Goal: Task Accomplishment & Management: Complete application form

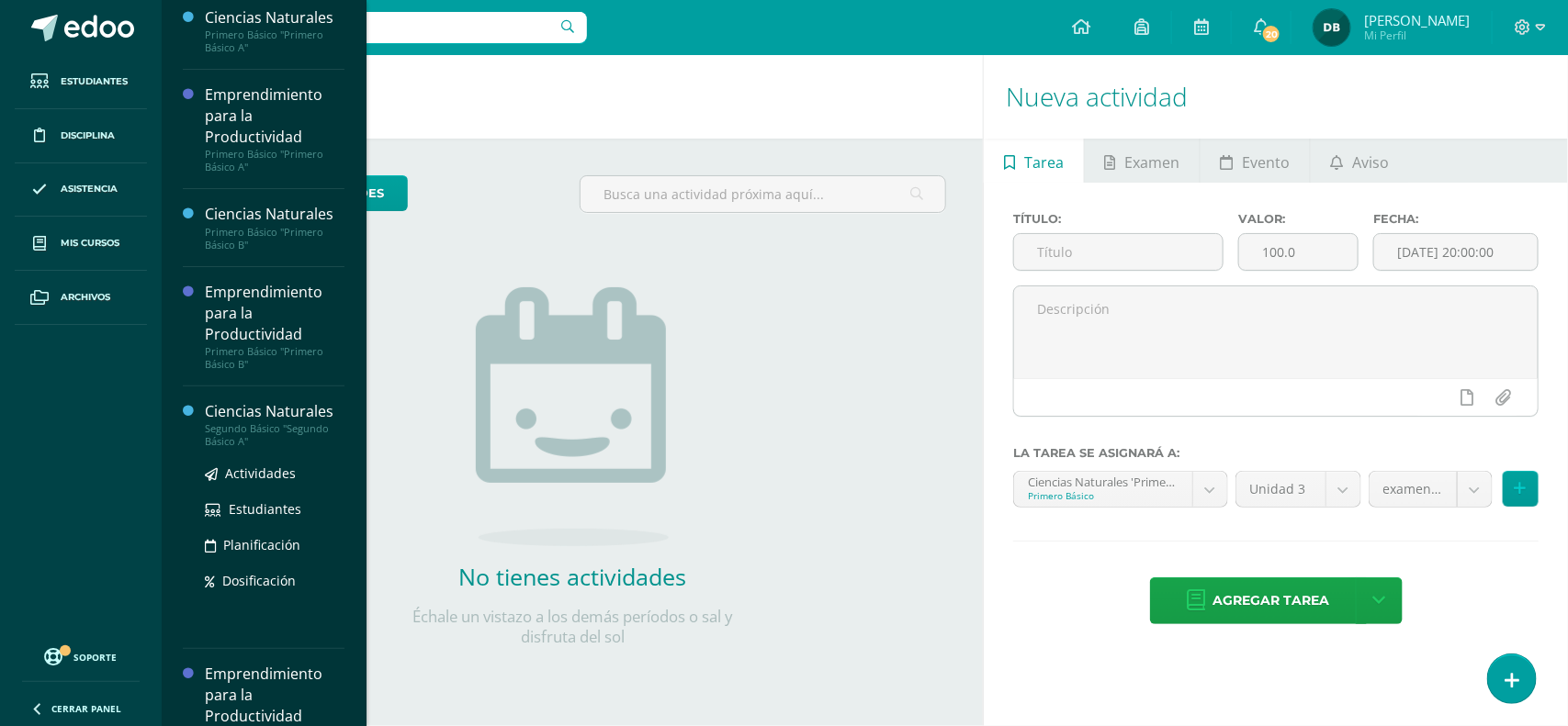
scroll to position [9, 0]
click at [254, 407] on div "Ciencias Naturales" at bounding box center [274, 410] width 140 height 21
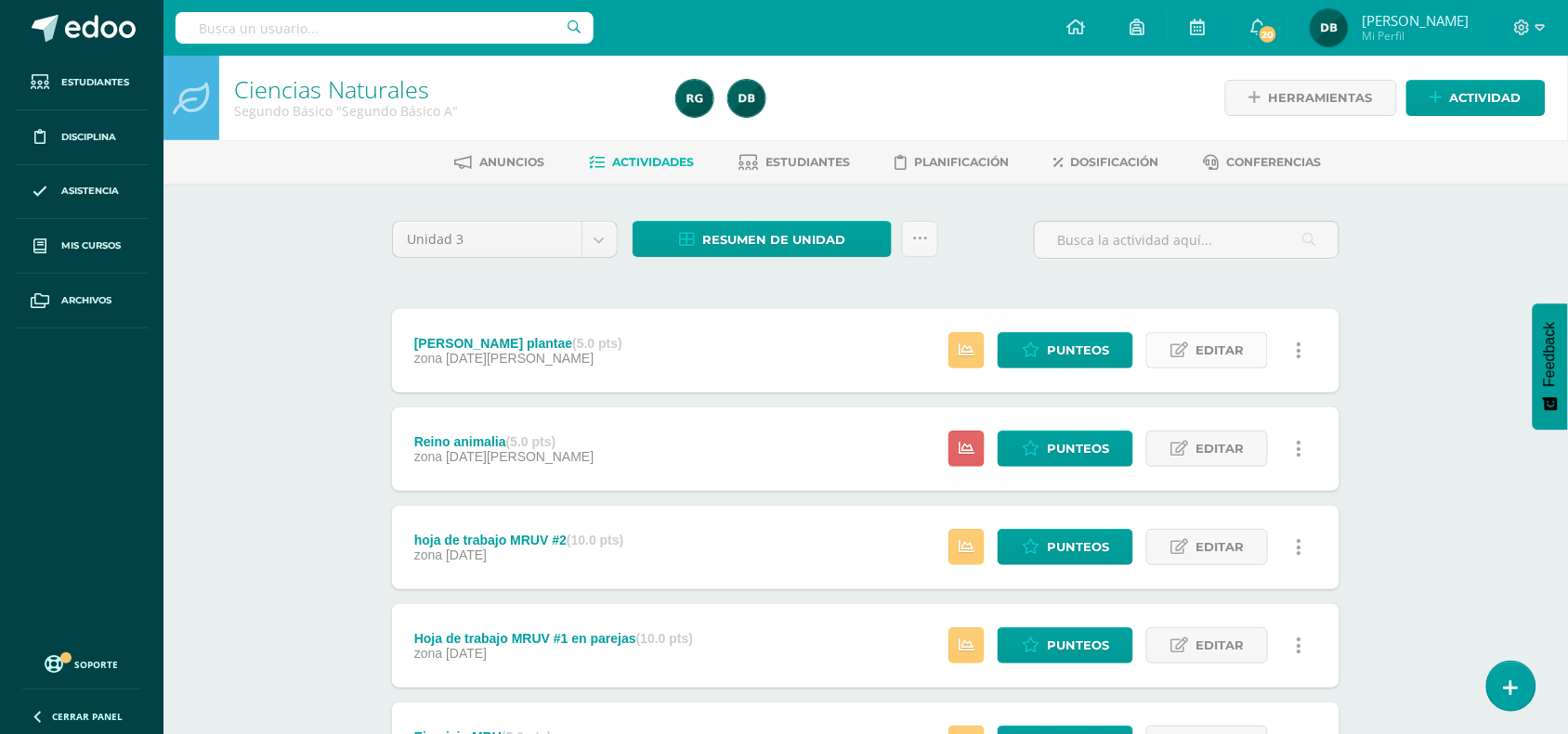
click at [1176, 349] on icon at bounding box center [1179, 351] width 18 height 16
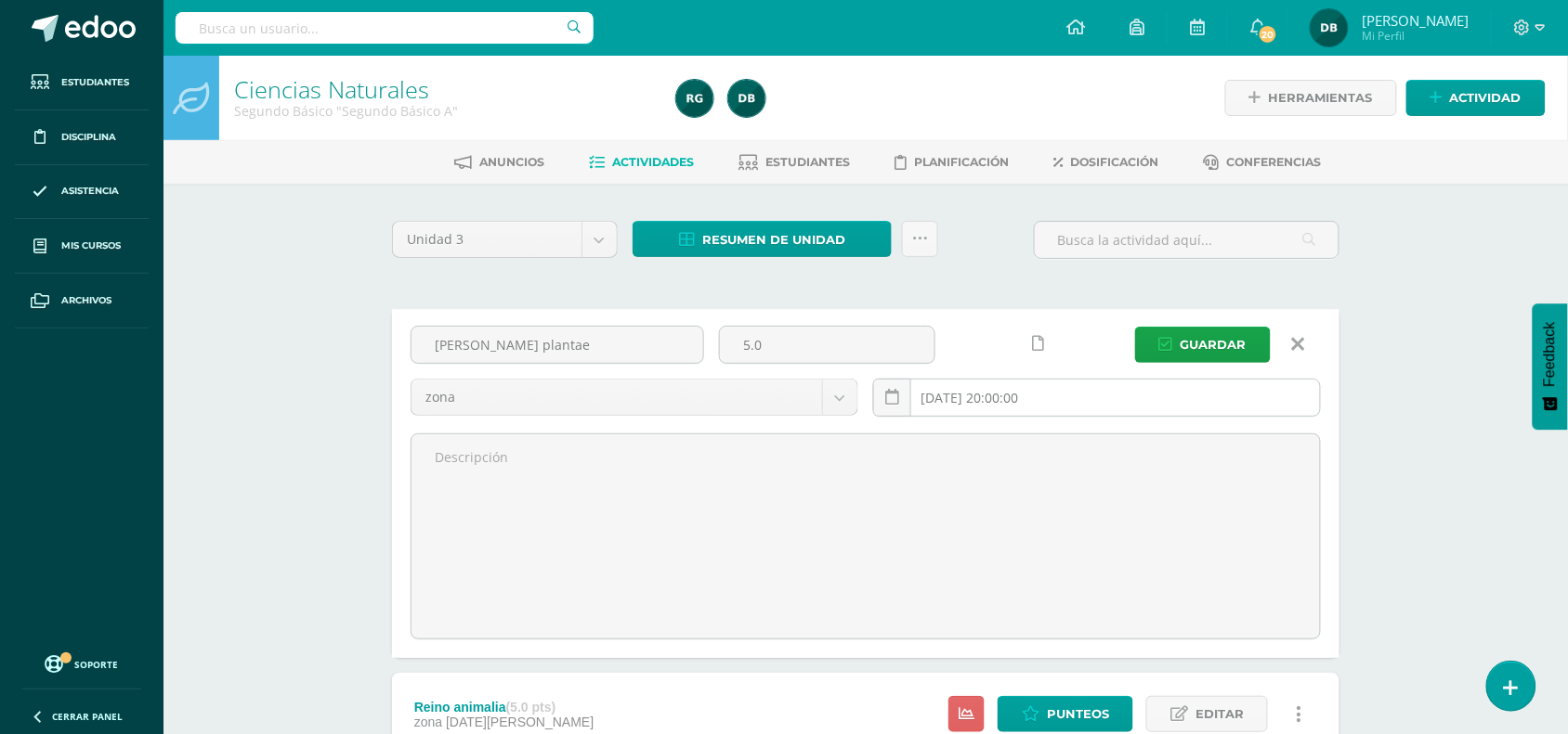
click at [973, 391] on input "2025-07-30 20:00:00" at bounding box center [1097, 397] width 446 height 36
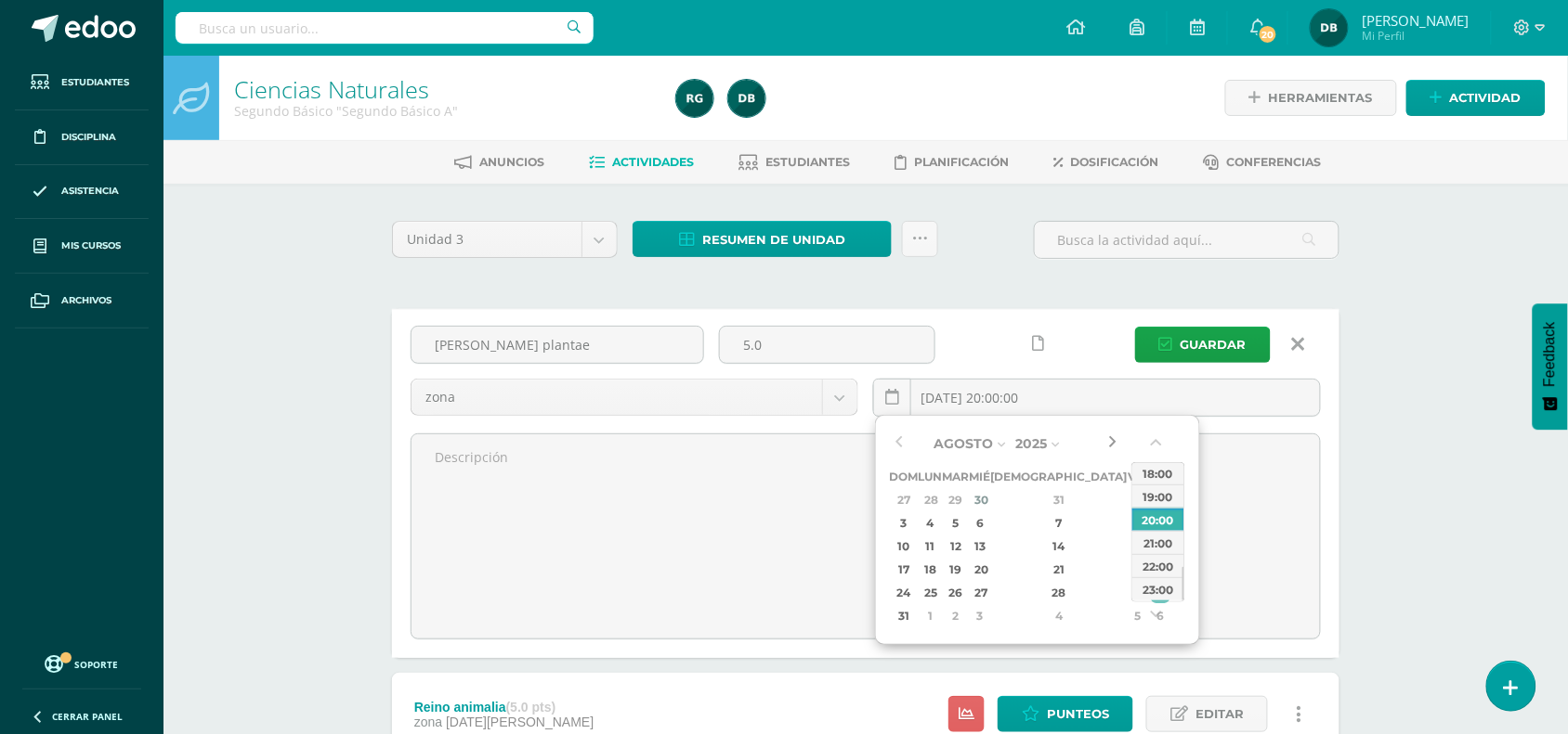
click at [1115, 437] on button "button" at bounding box center [1112, 444] width 19 height 28
click at [989, 546] on div "13" at bounding box center [980, 545] width 17 height 21
type input "2025-08-13 20:00"
click at [1031, 349] on link at bounding box center [1037, 344] width 36 height 36
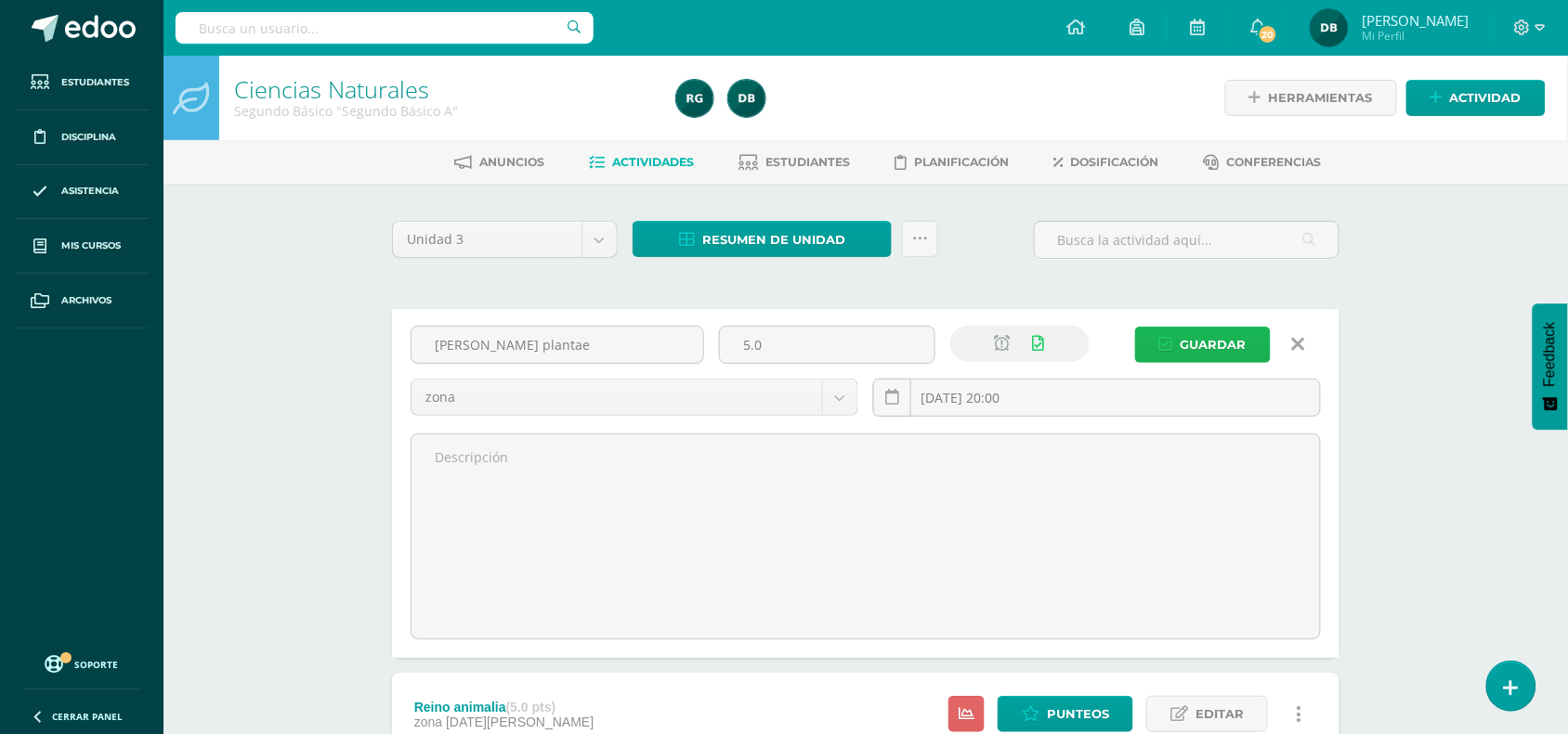
click at [1201, 339] on span "Guardar" at bounding box center [1213, 345] width 66 height 35
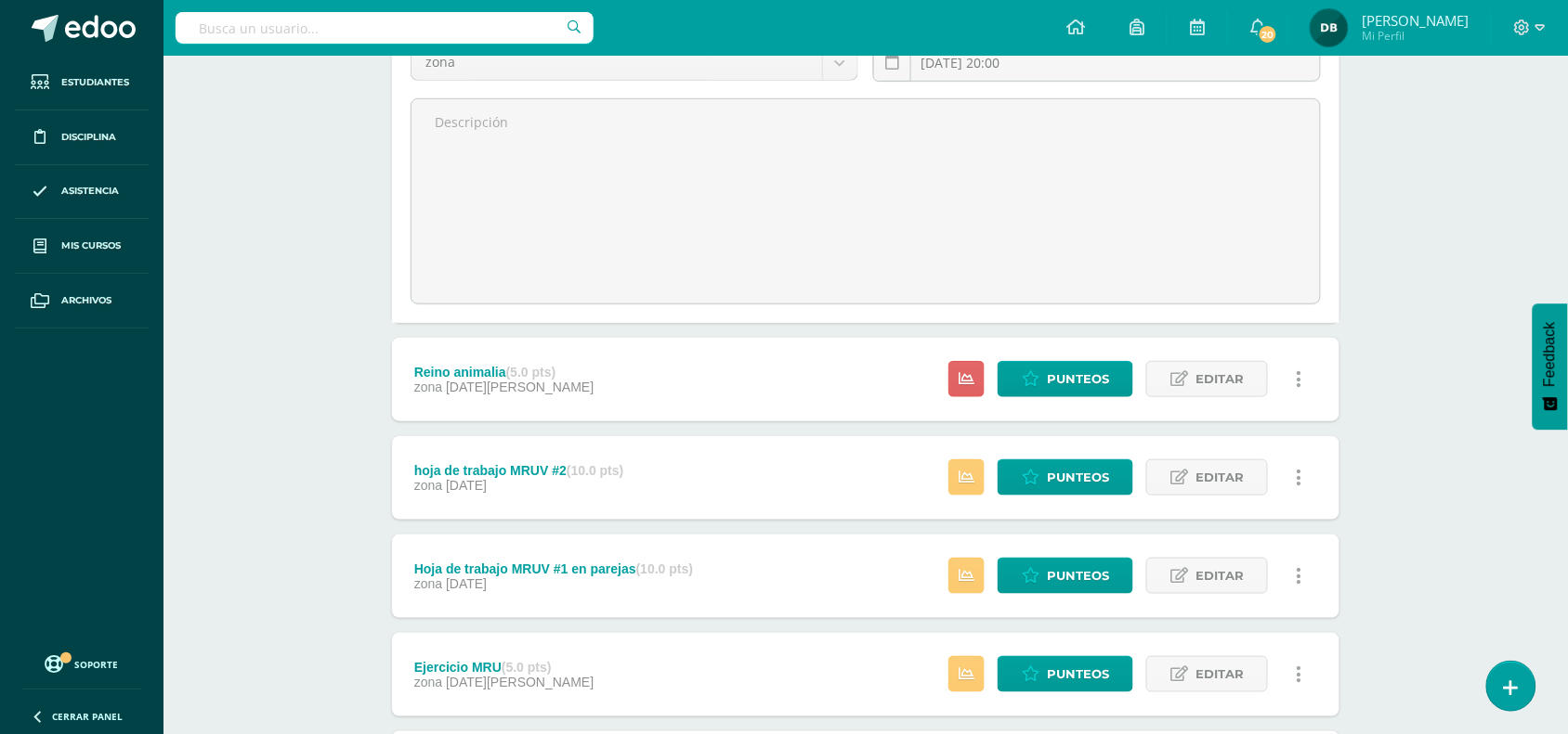
scroll to position [336, 0]
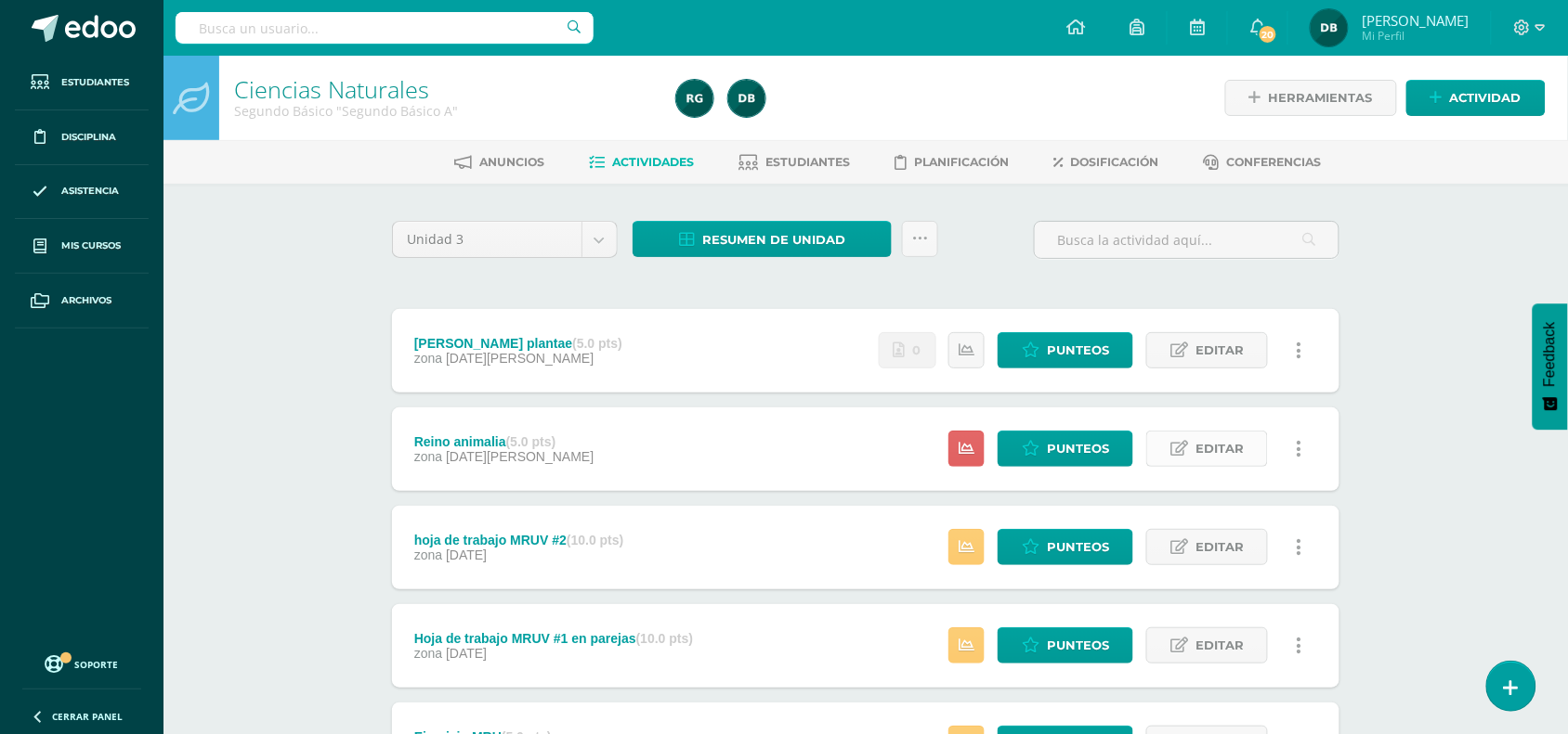
click at [1240, 447] on span "Editar" at bounding box center [1219, 449] width 49 height 35
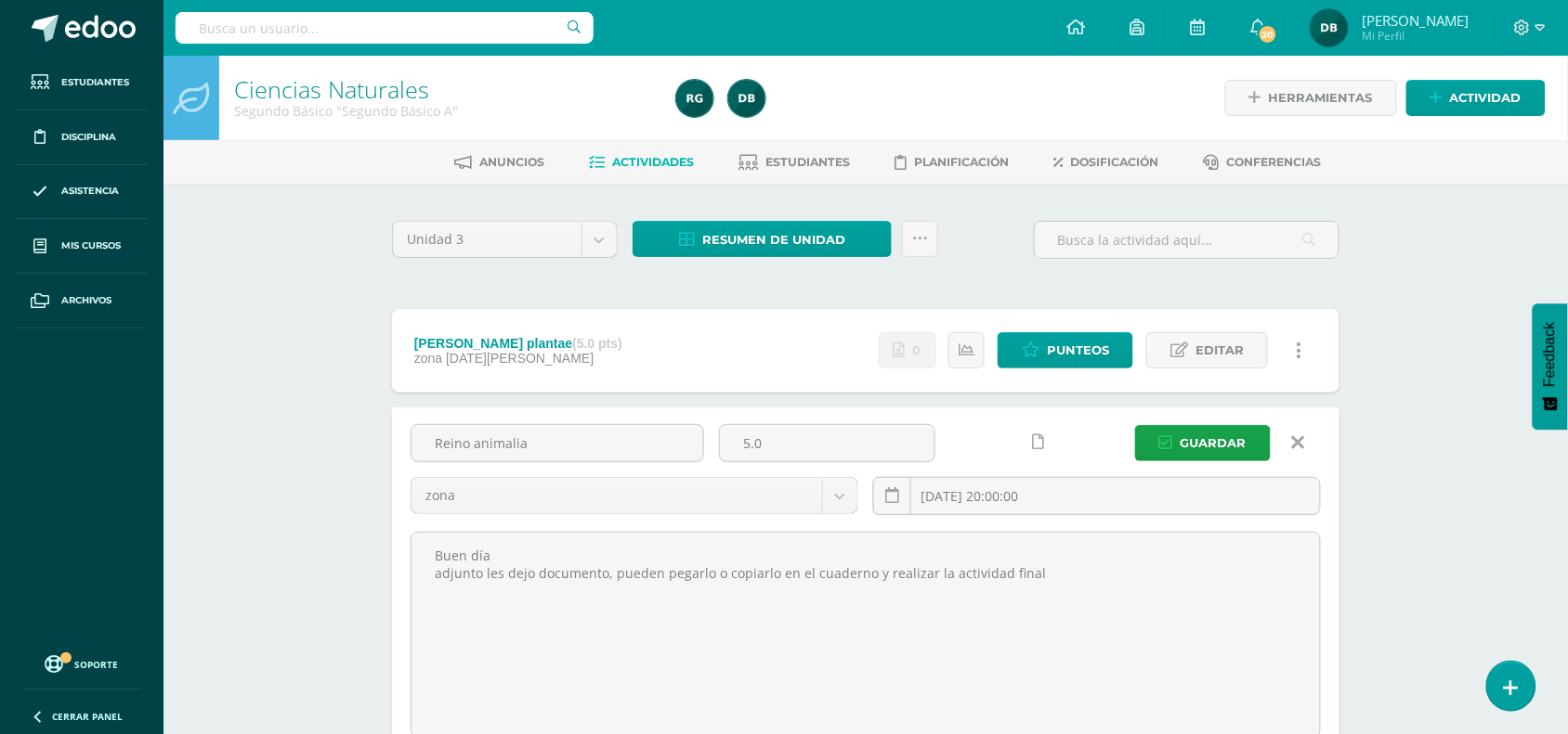
click at [1040, 434] on icon at bounding box center [1037, 442] width 12 height 16
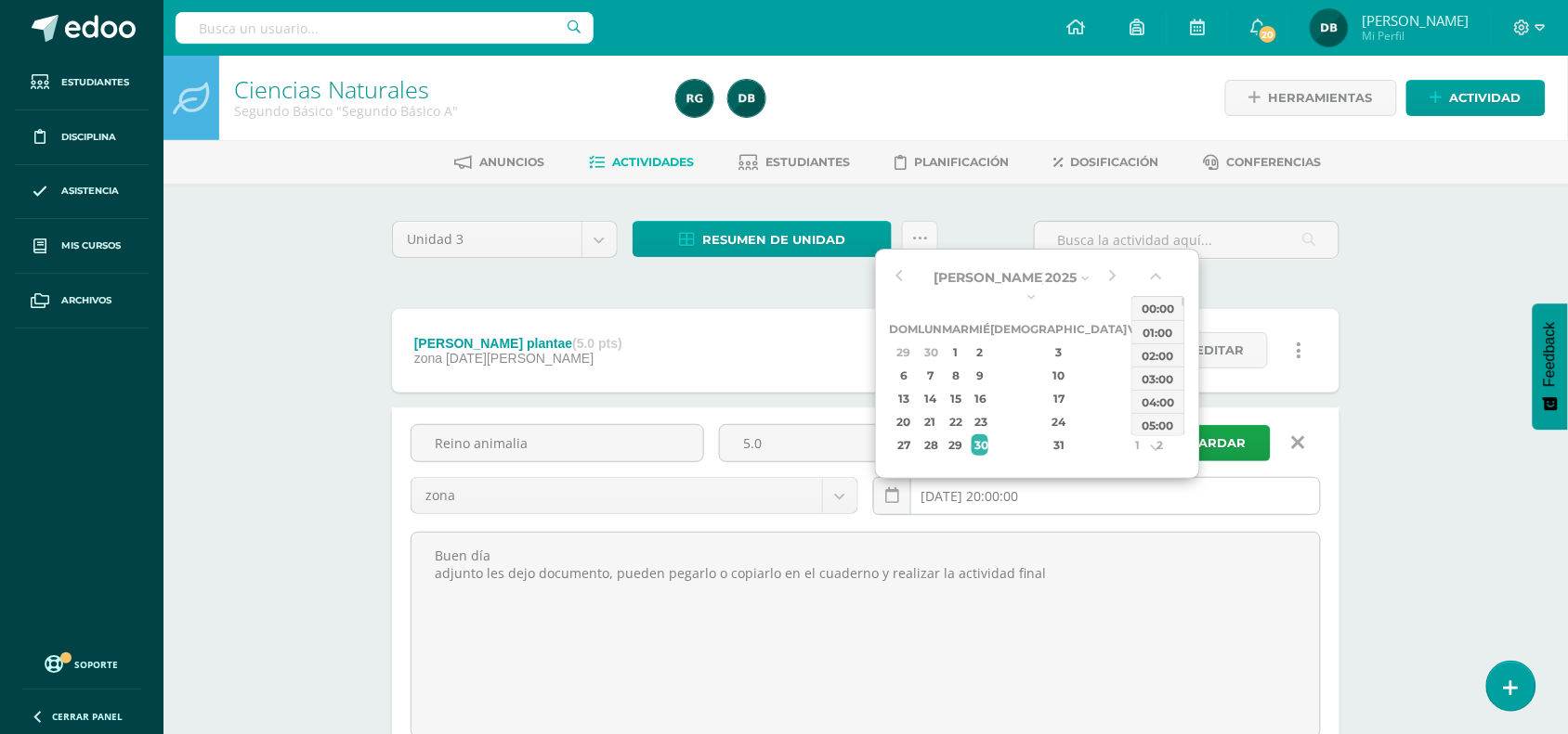
click at [1037, 488] on input "2025-07-30 20:00:00" at bounding box center [1097, 496] width 446 height 36
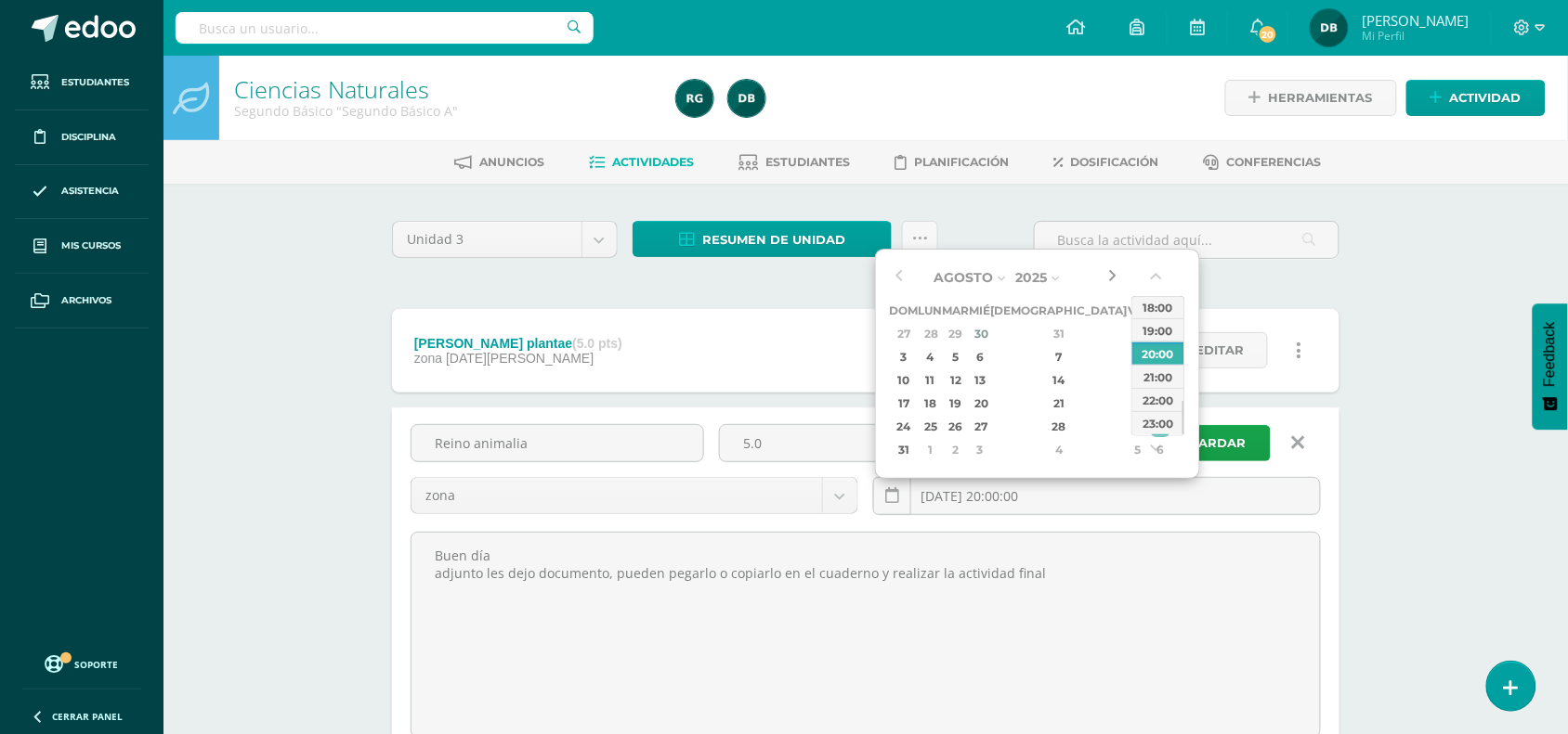
click at [1106, 281] on button "button" at bounding box center [1112, 277] width 19 height 28
click at [893, 281] on button "button" at bounding box center [898, 277] width 19 height 28
click at [989, 382] on div "13" at bounding box center [980, 379] width 17 height 21
type input "2025-08-13 20:00"
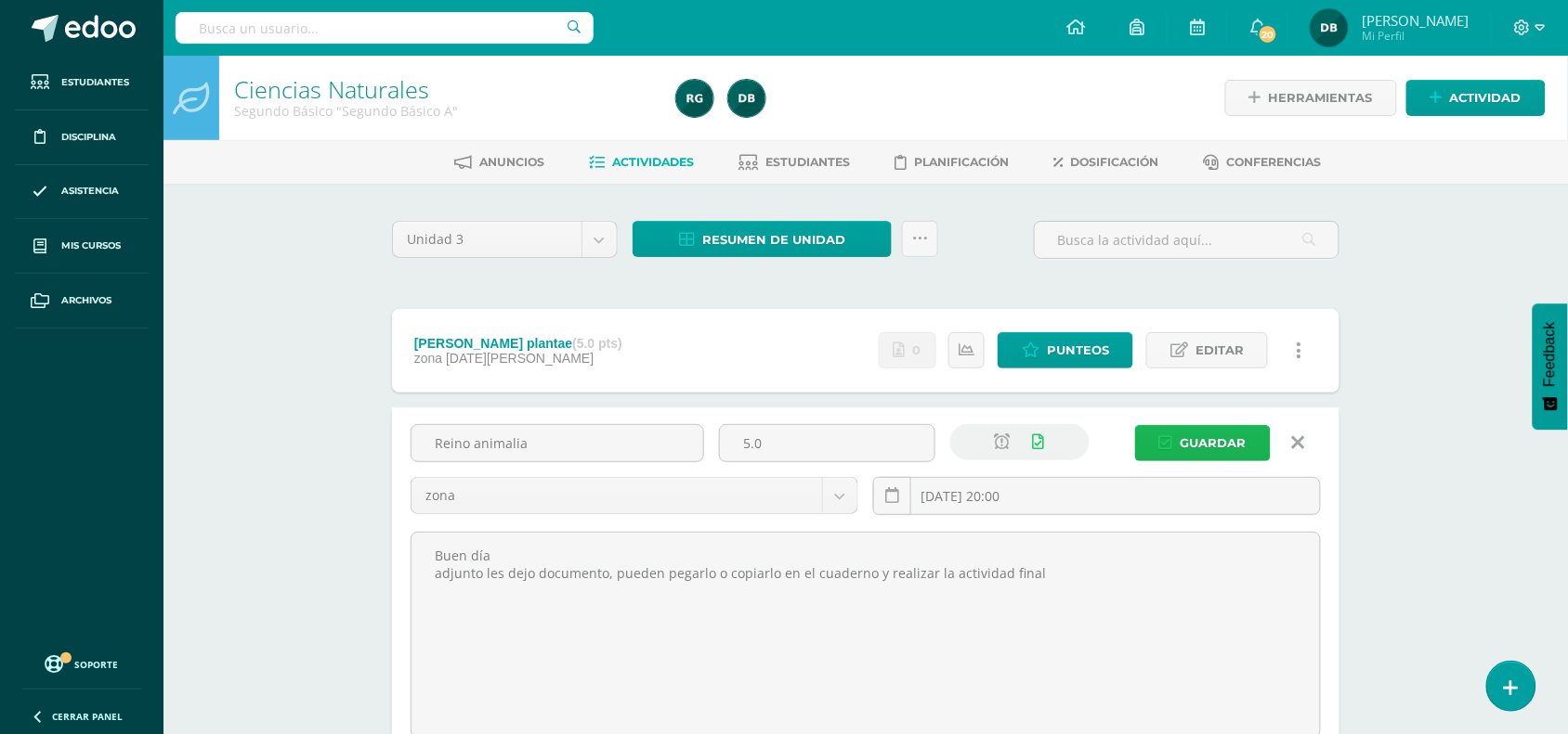
click at [1228, 446] on span "Guardar" at bounding box center [1213, 443] width 66 height 35
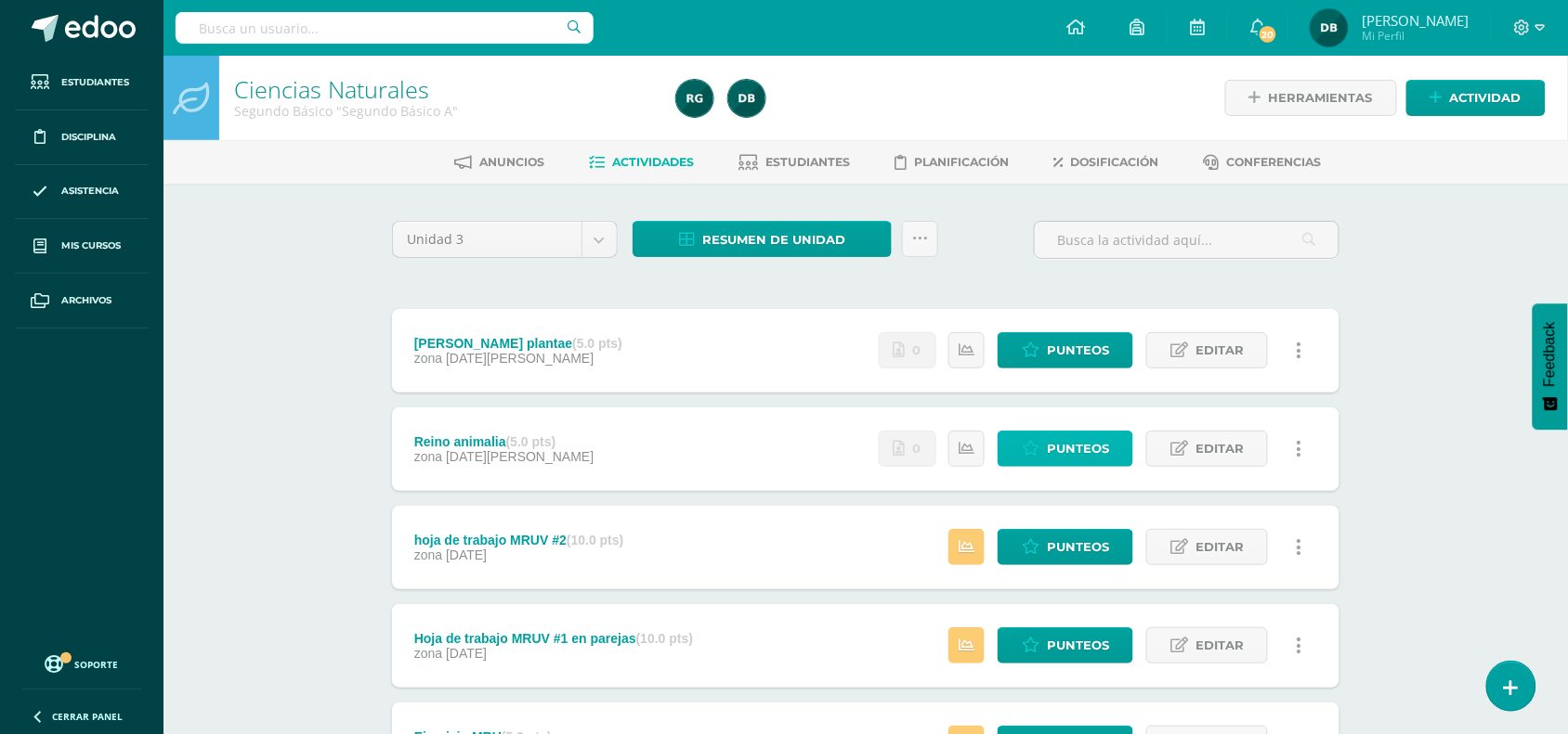
click at [1096, 441] on span "Punteos" at bounding box center [1077, 449] width 63 height 35
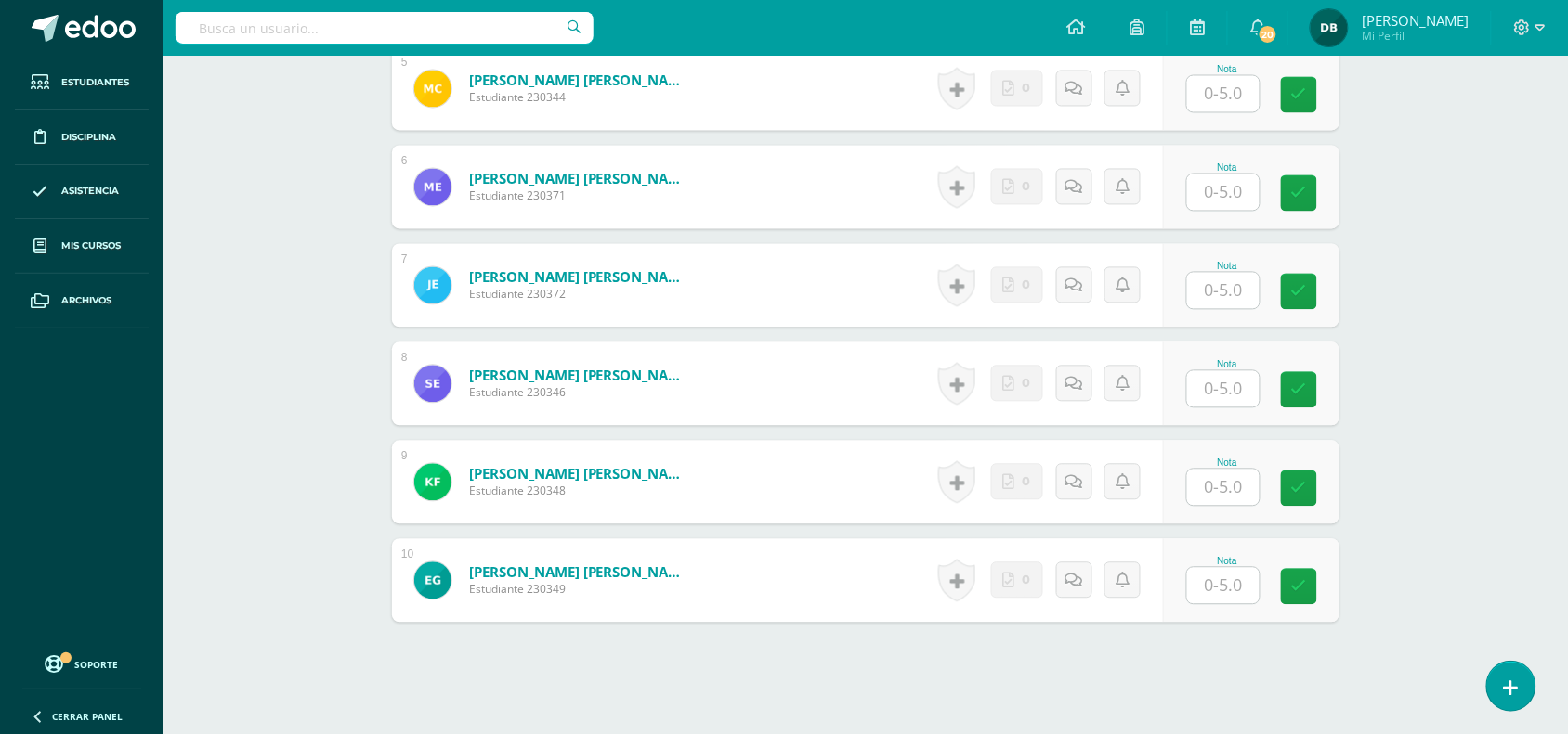
scroll to position [1010, 0]
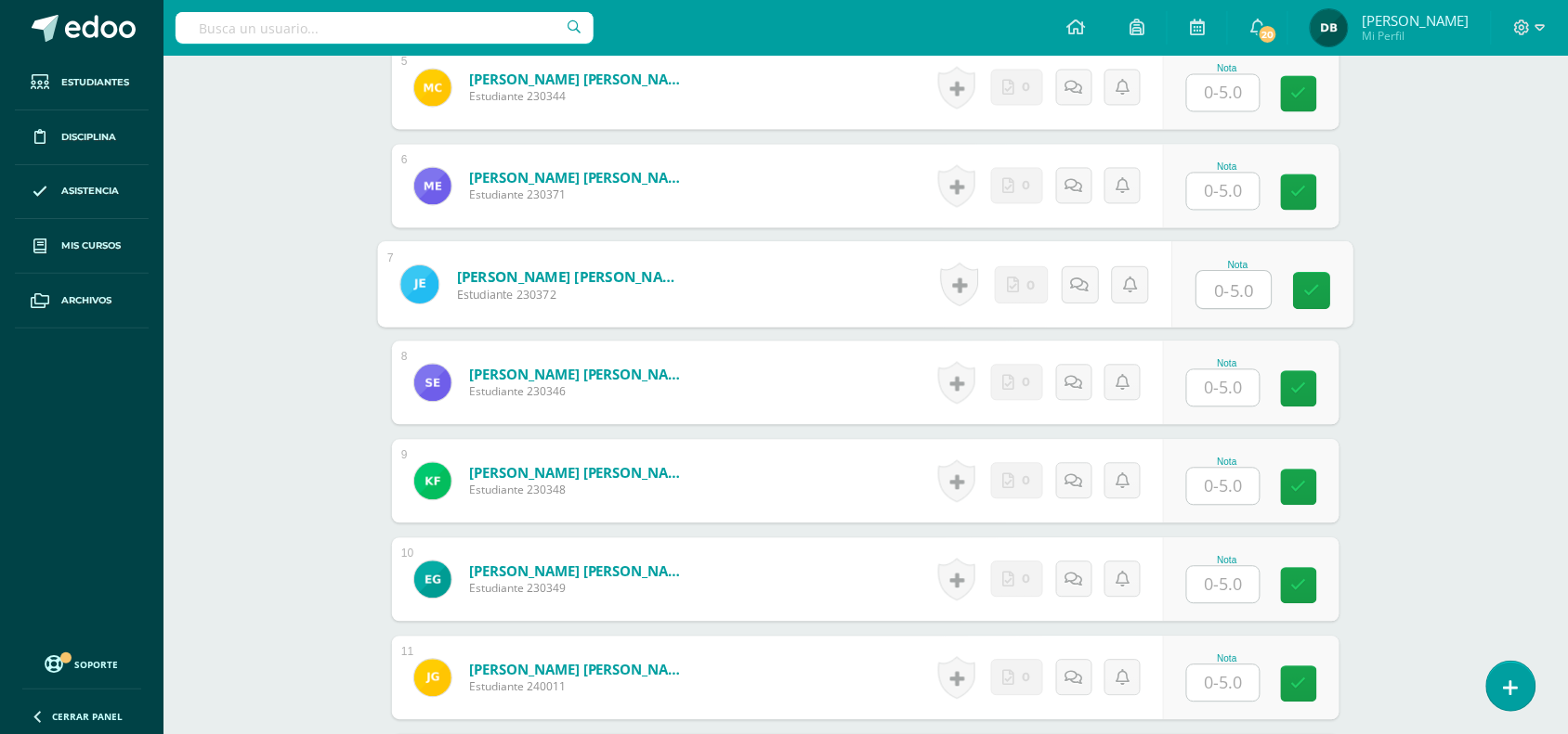
click at [1217, 297] on input "text" at bounding box center [1234, 290] width 75 height 37
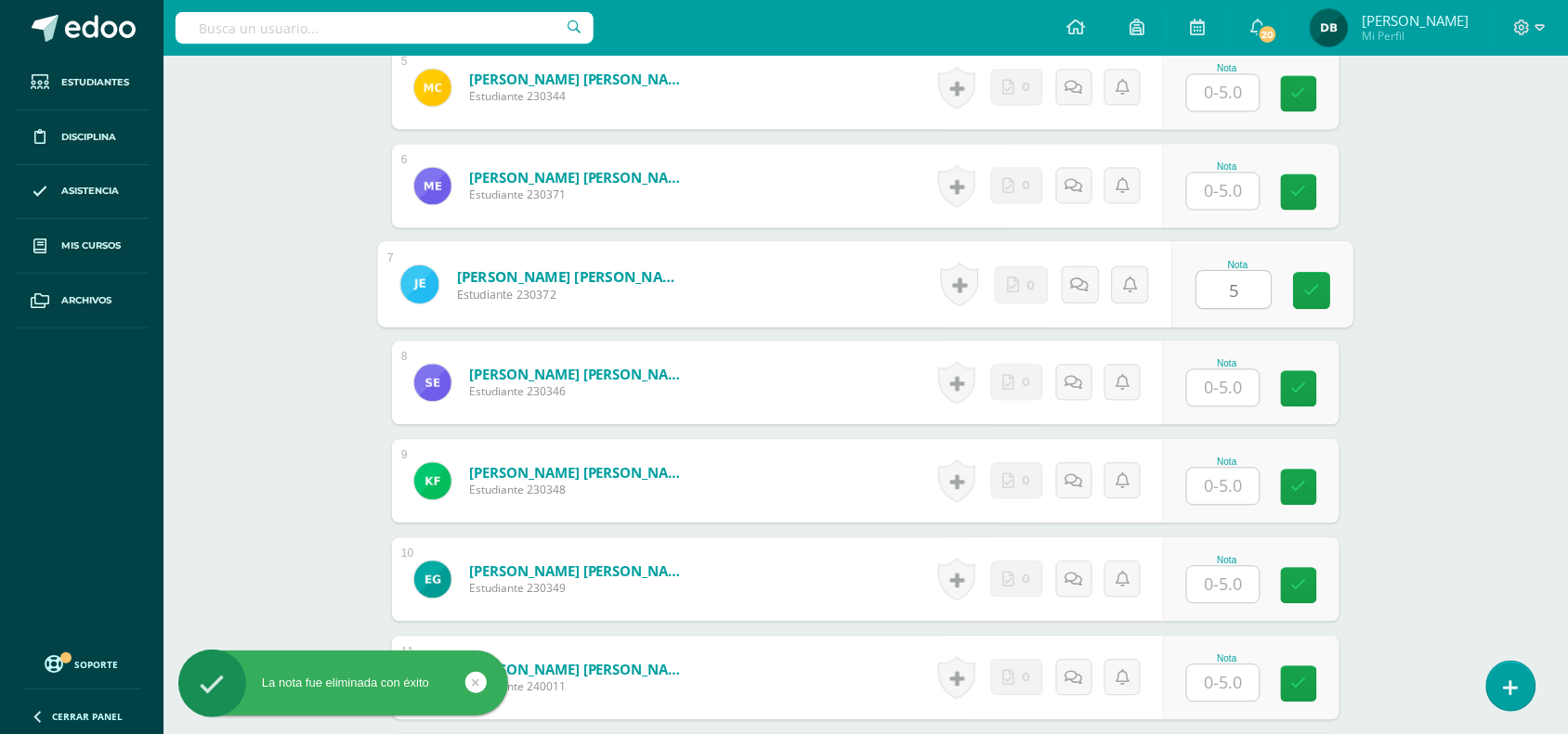
type input "5"
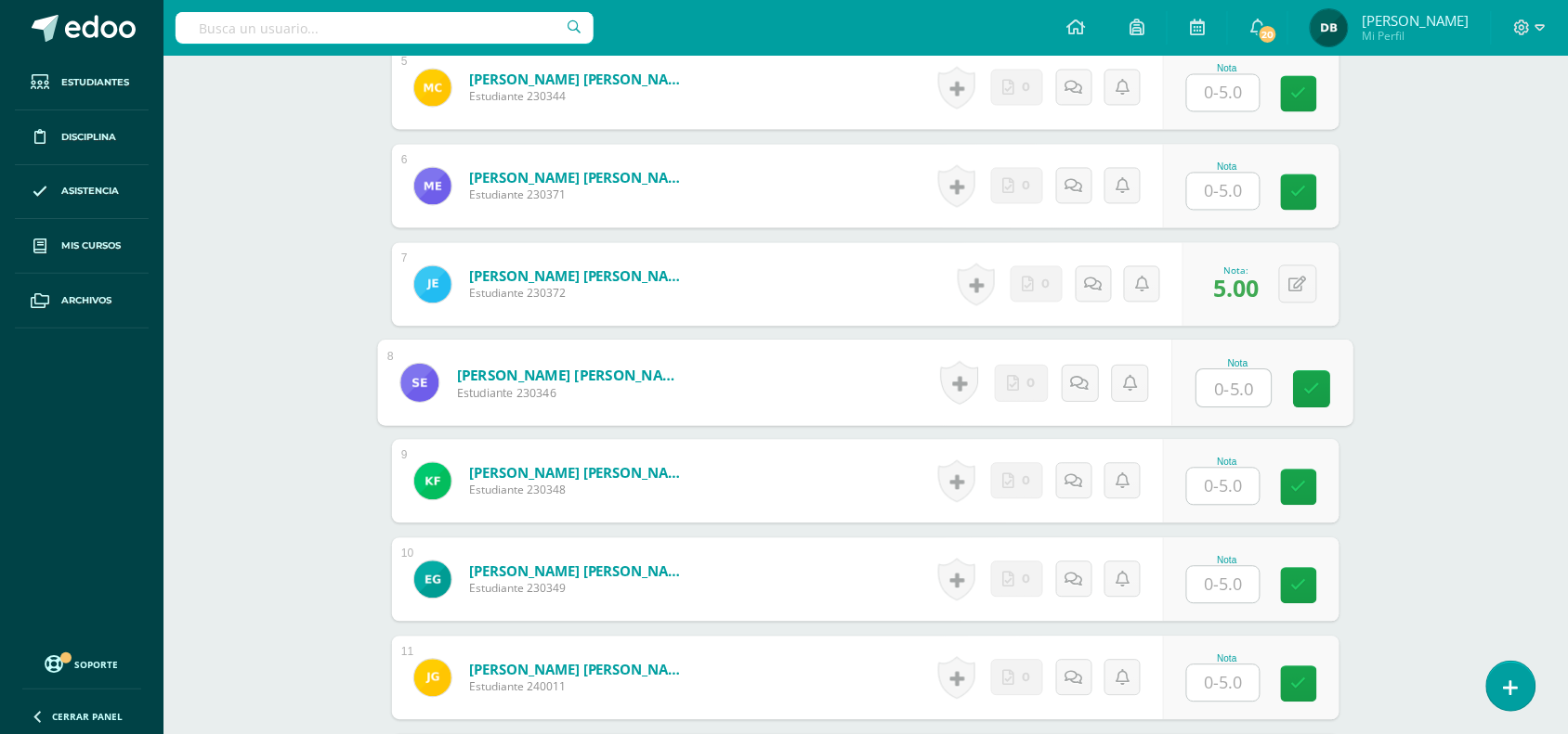
scroll to position [0, 0]
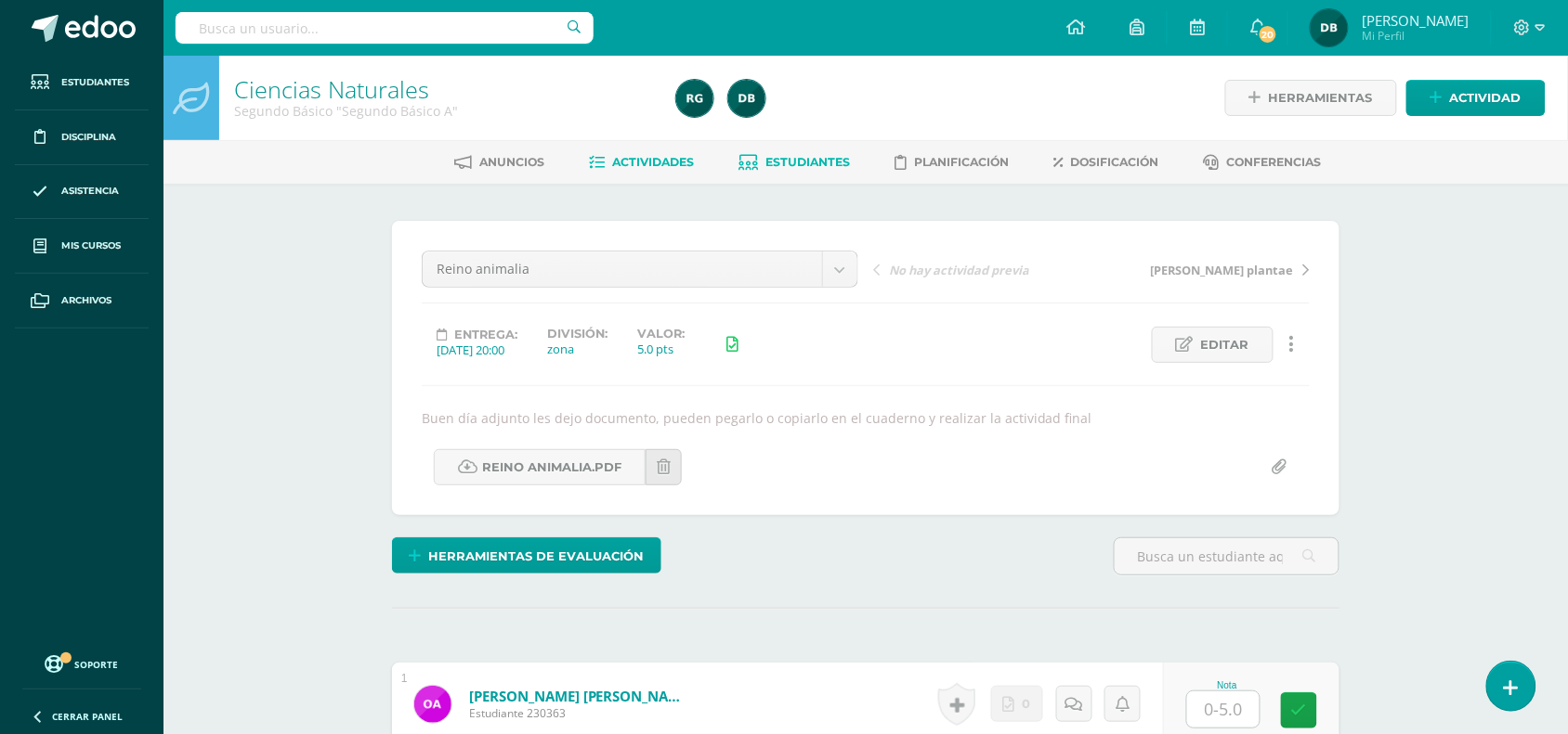
click at [782, 159] on span "Estudiantes" at bounding box center [808, 162] width 84 height 14
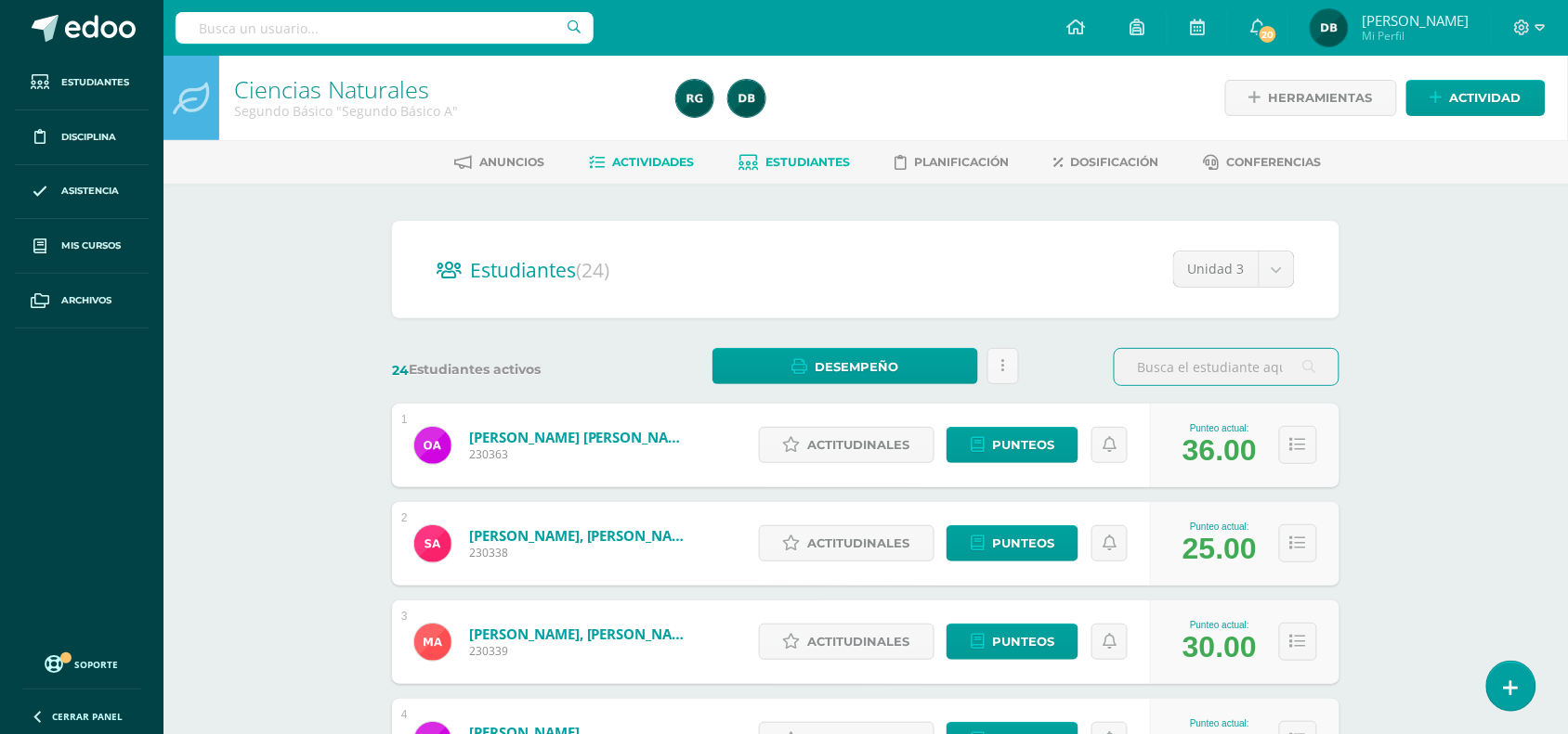
click at [671, 149] on link "Actividades" at bounding box center [643, 163] width 105 height 30
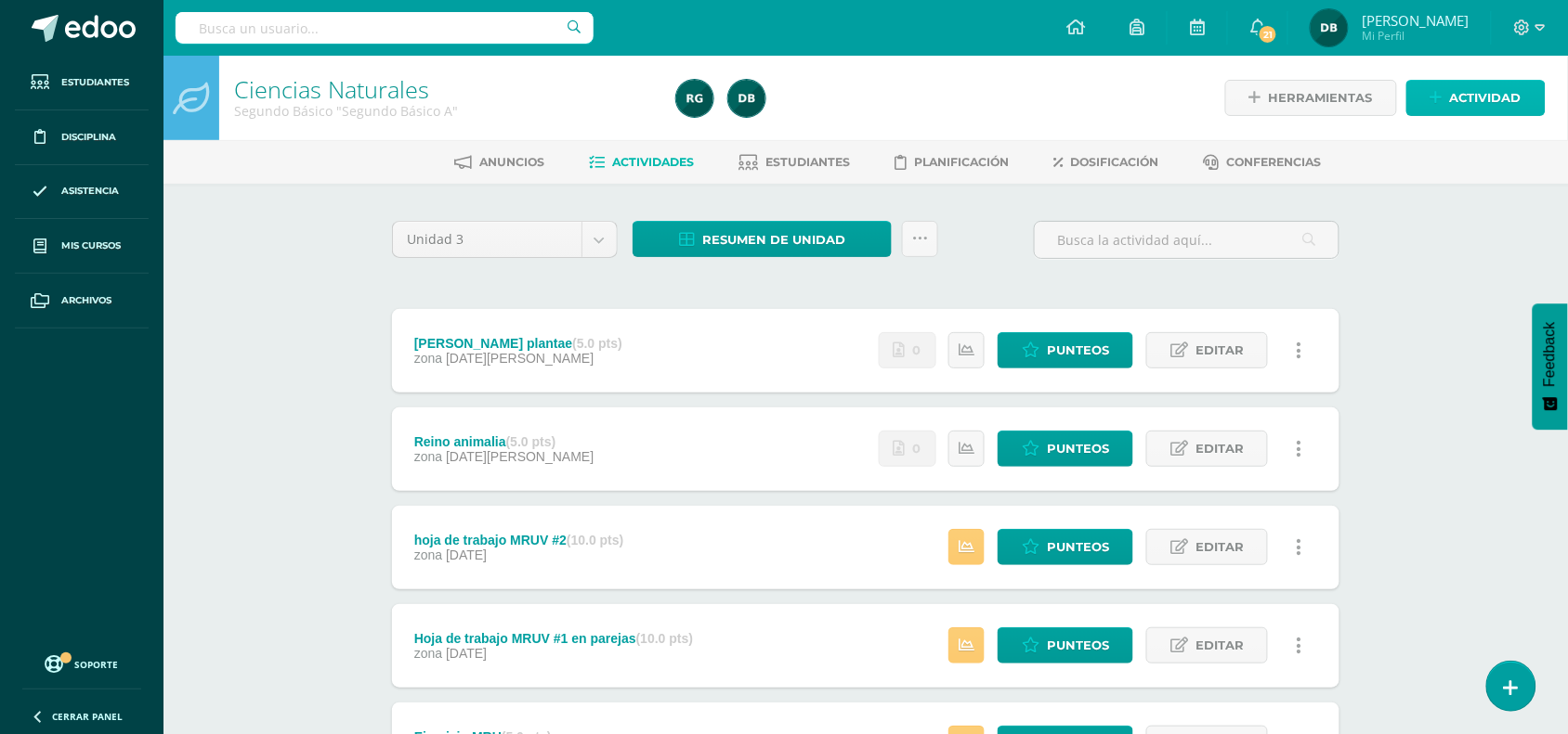
click at [1493, 98] on span "Actividad" at bounding box center [1486, 97] width 72 height 35
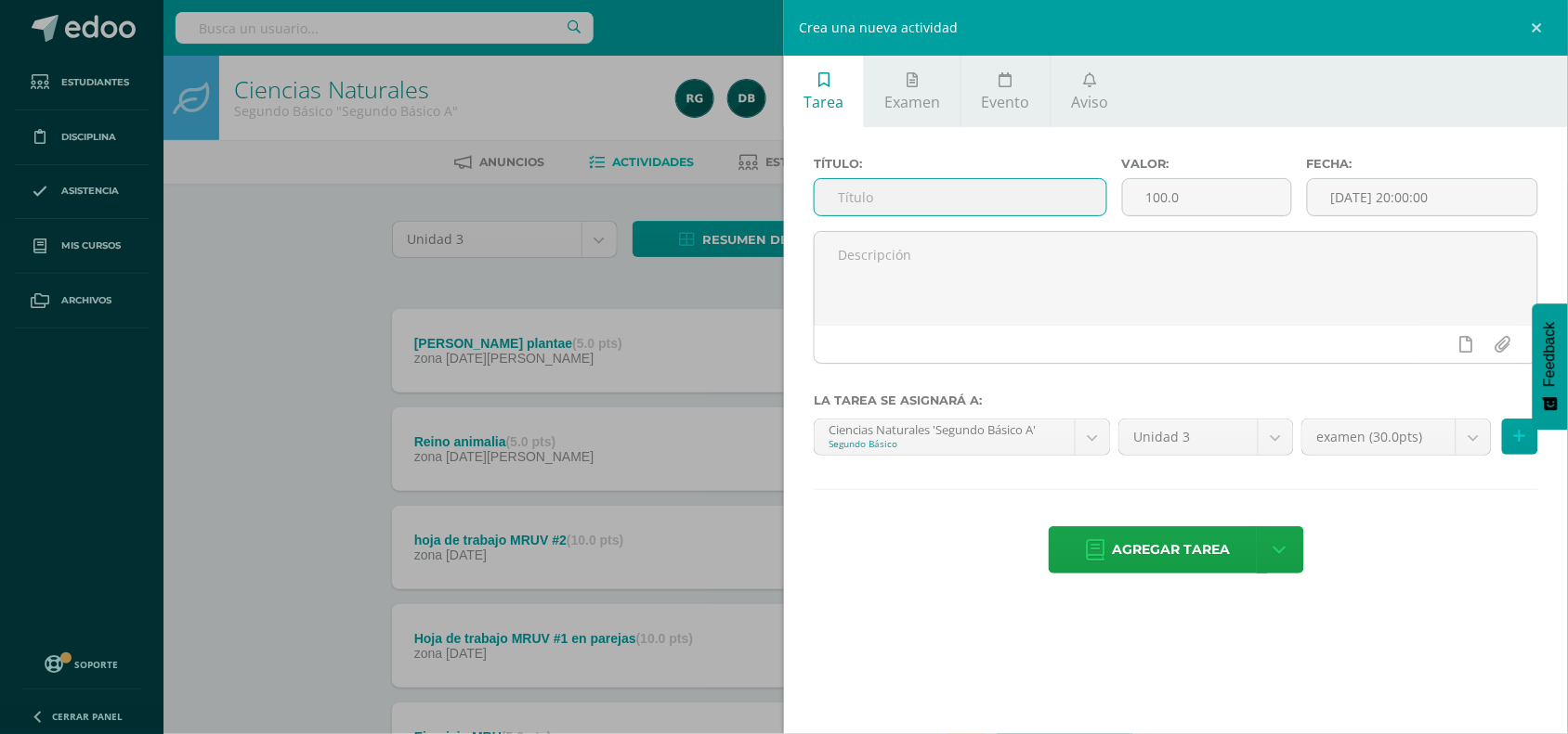
click at [945, 187] on input "text" at bounding box center [961, 197] width 292 height 36
type input "Dibujo de hongo y sus partes"
drag, startPoint x: 1198, startPoint y: 193, endPoint x: 774, endPoint y: 276, distance: 432.0
click at [774, 276] on div "Crea una nueva actividad Tarea Examen Evento Aviso Título: Dibujo de hongo y su…" at bounding box center [784, 367] width 1568 height 734
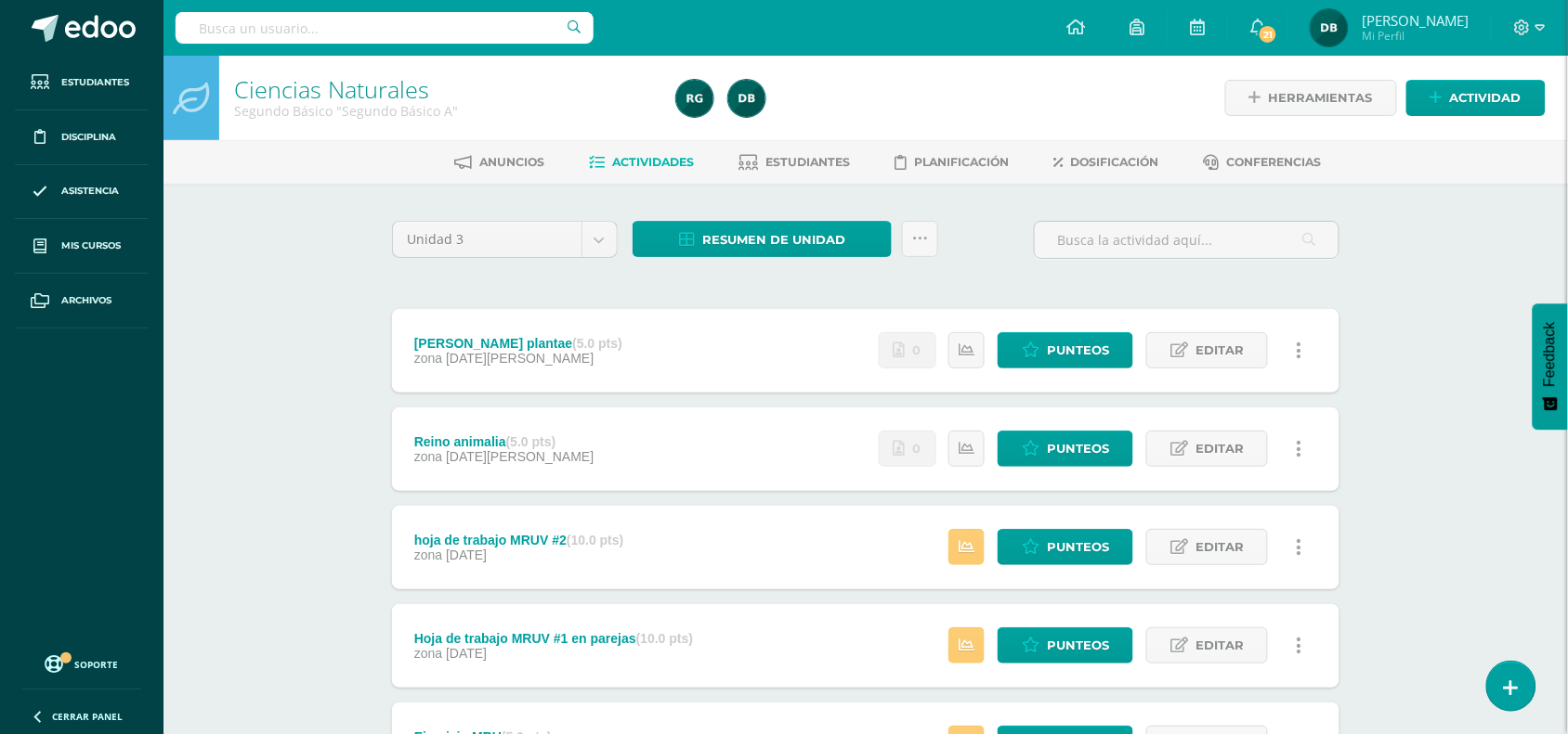
type input "5"
click at [1452, 86] on span "Actividad" at bounding box center [1486, 97] width 72 height 35
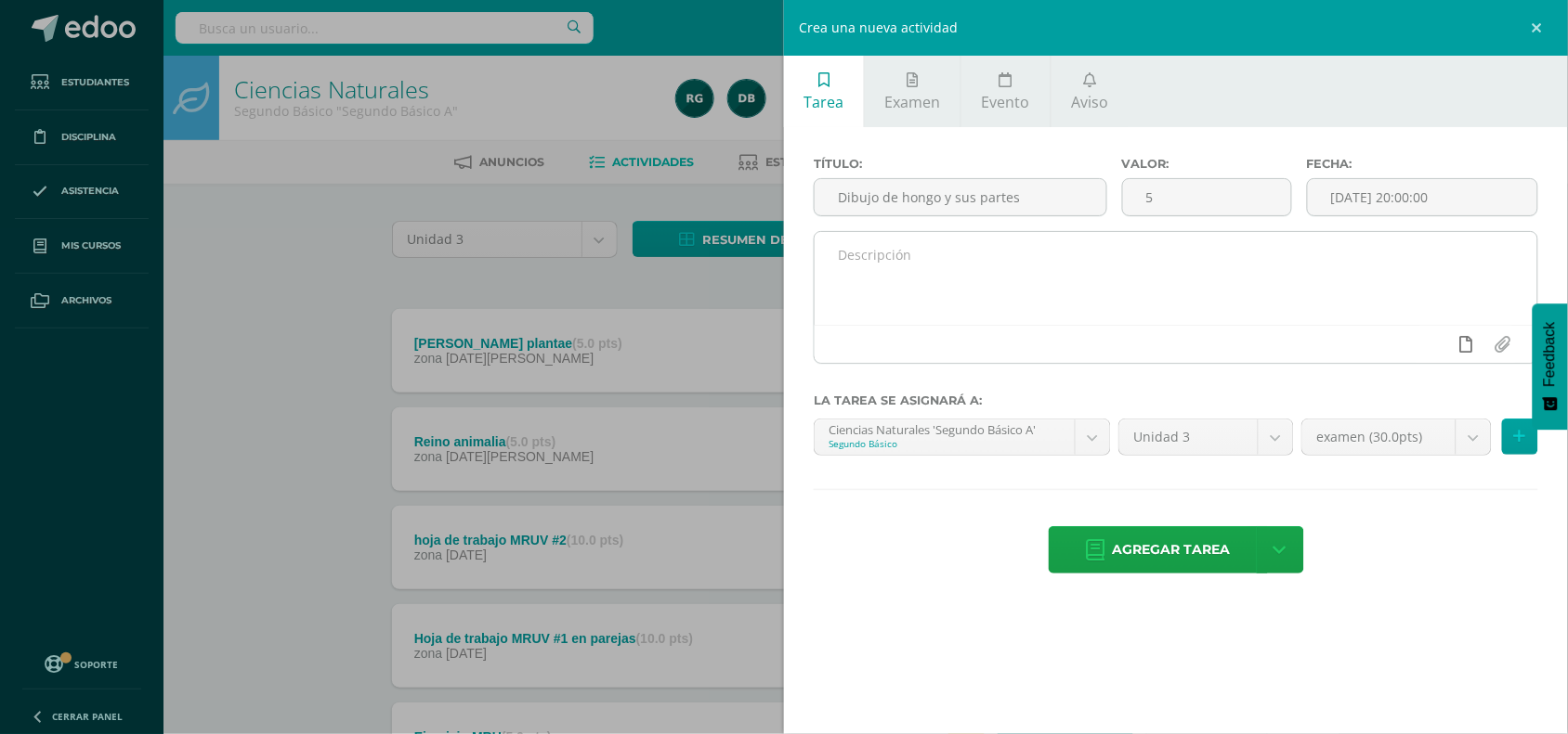
click at [1468, 346] on icon at bounding box center [1466, 344] width 13 height 17
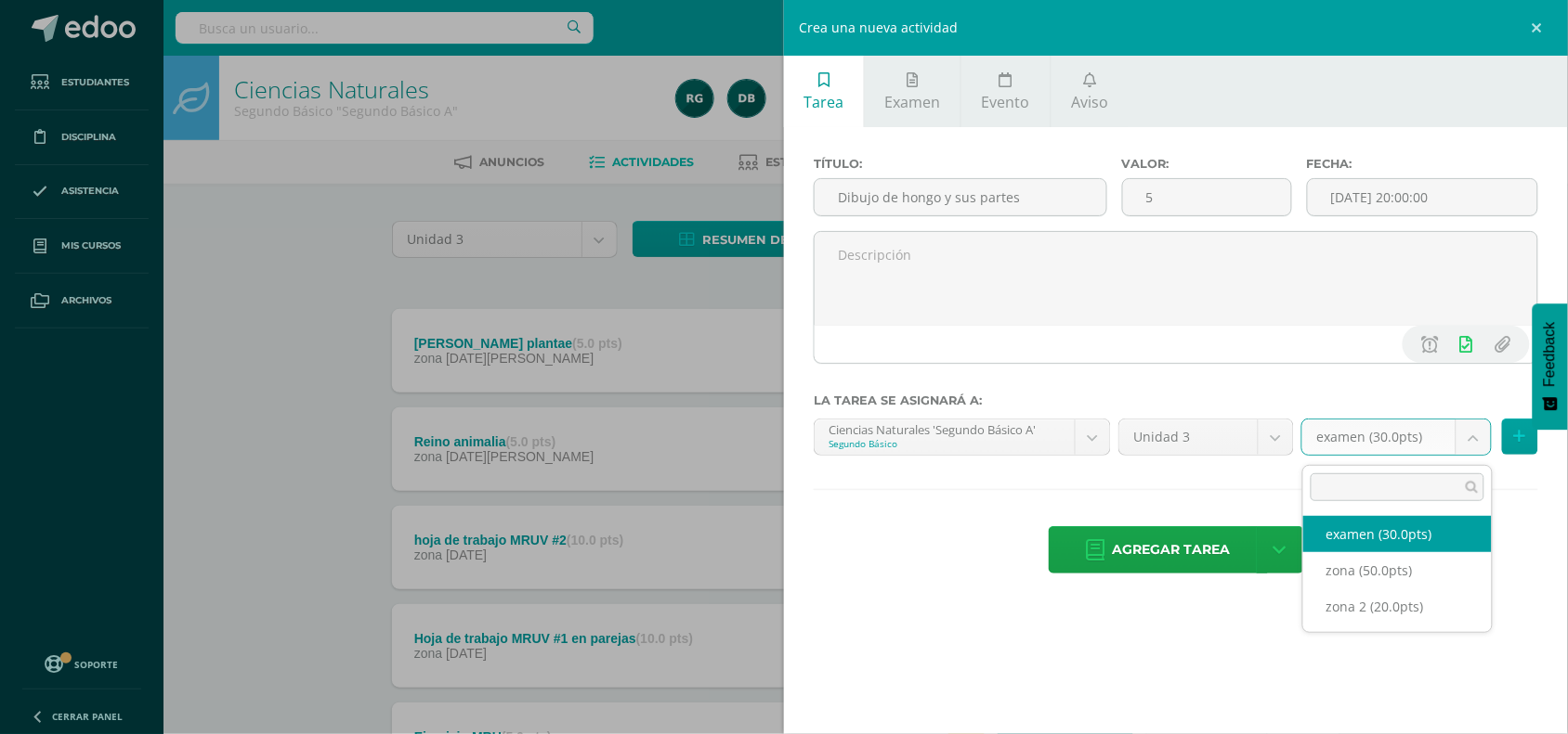
click at [1475, 450] on body "Estudiantes Disciplina Asistencia Mis cursos Archivos Soporte Centro de ayuda Ú…" at bounding box center [784, 504] width 1568 height 1008
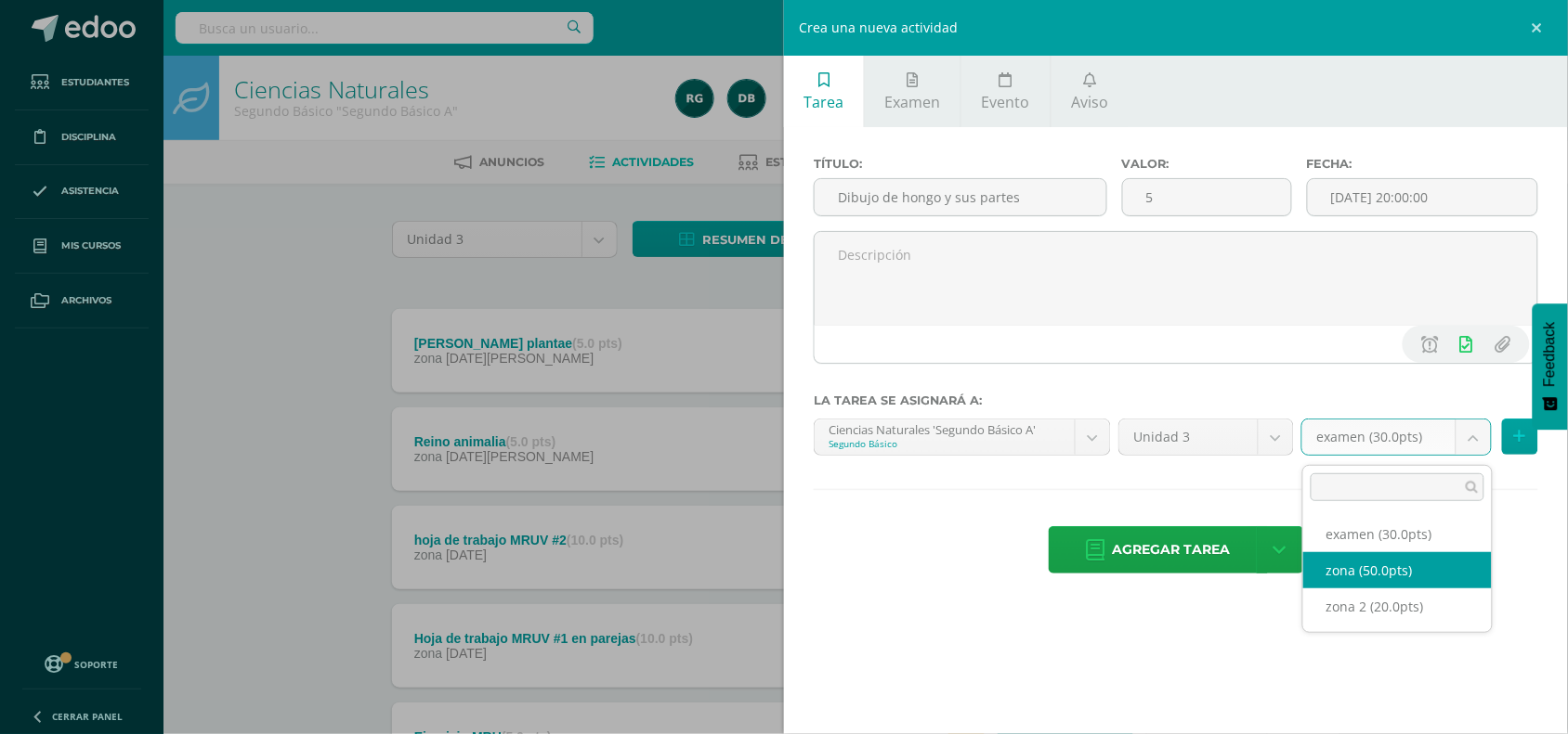
select select "104246"
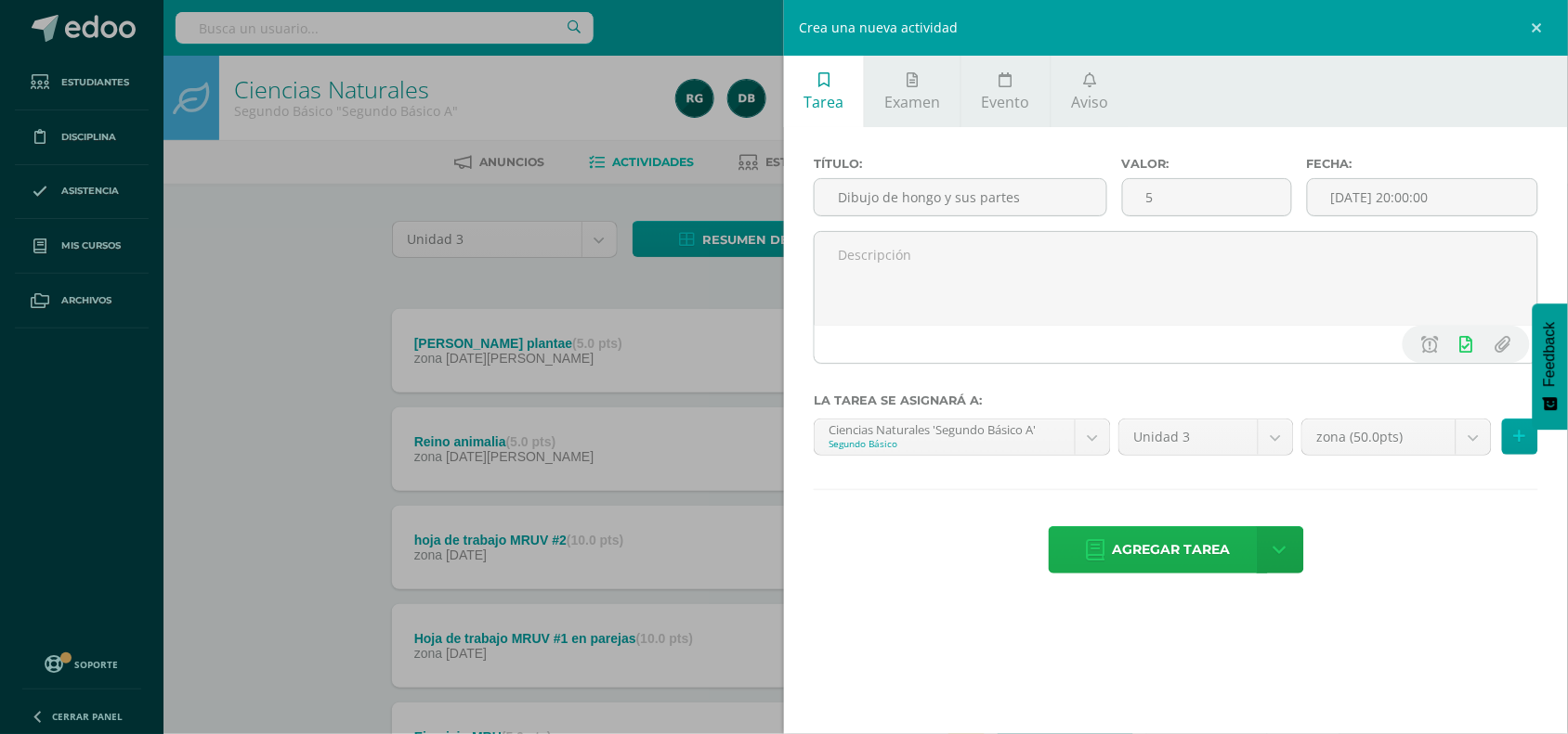
click at [1221, 562] on span "Agregar tarea" at bounding box center [1172, 550] width 118 height 46
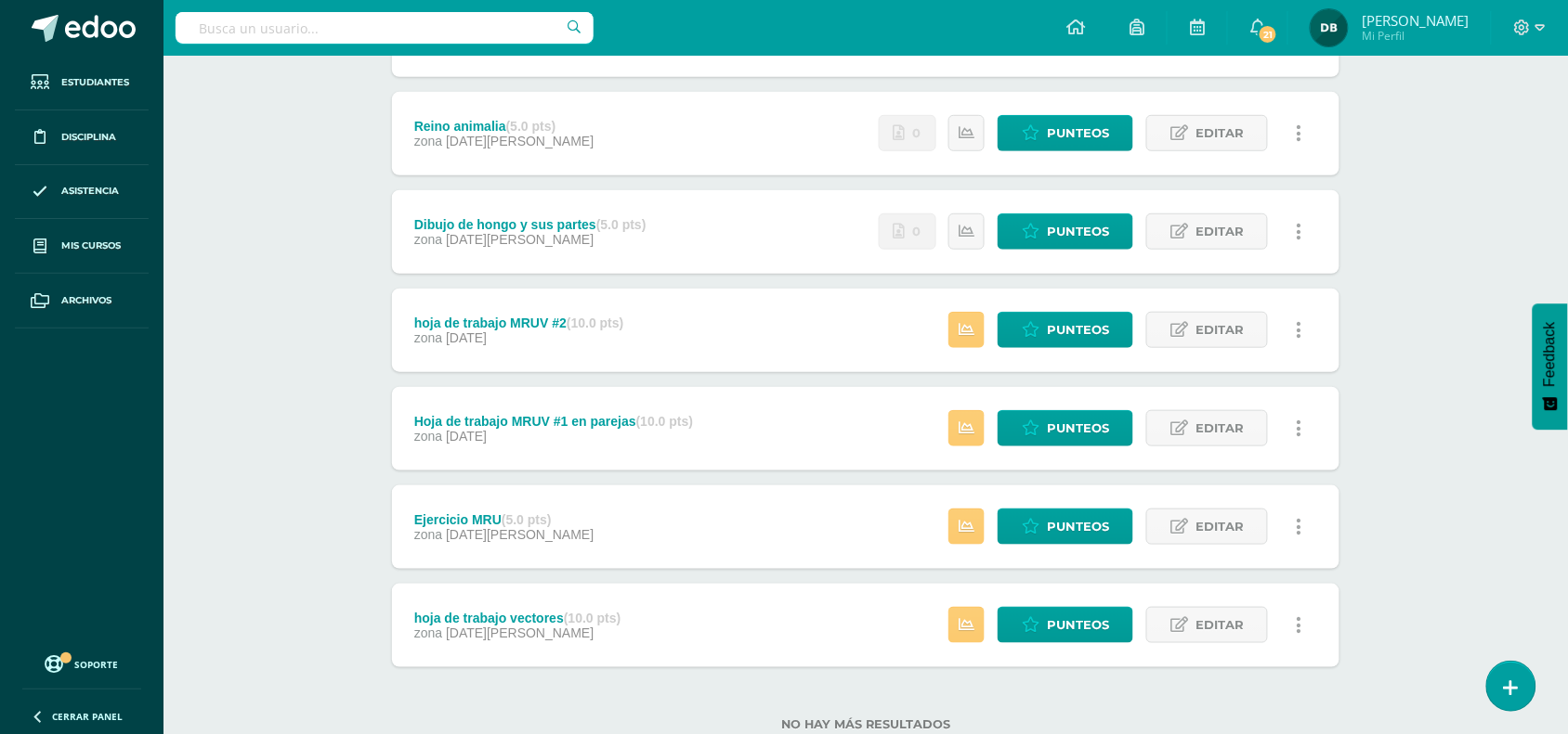
scroll to position [371, 0]
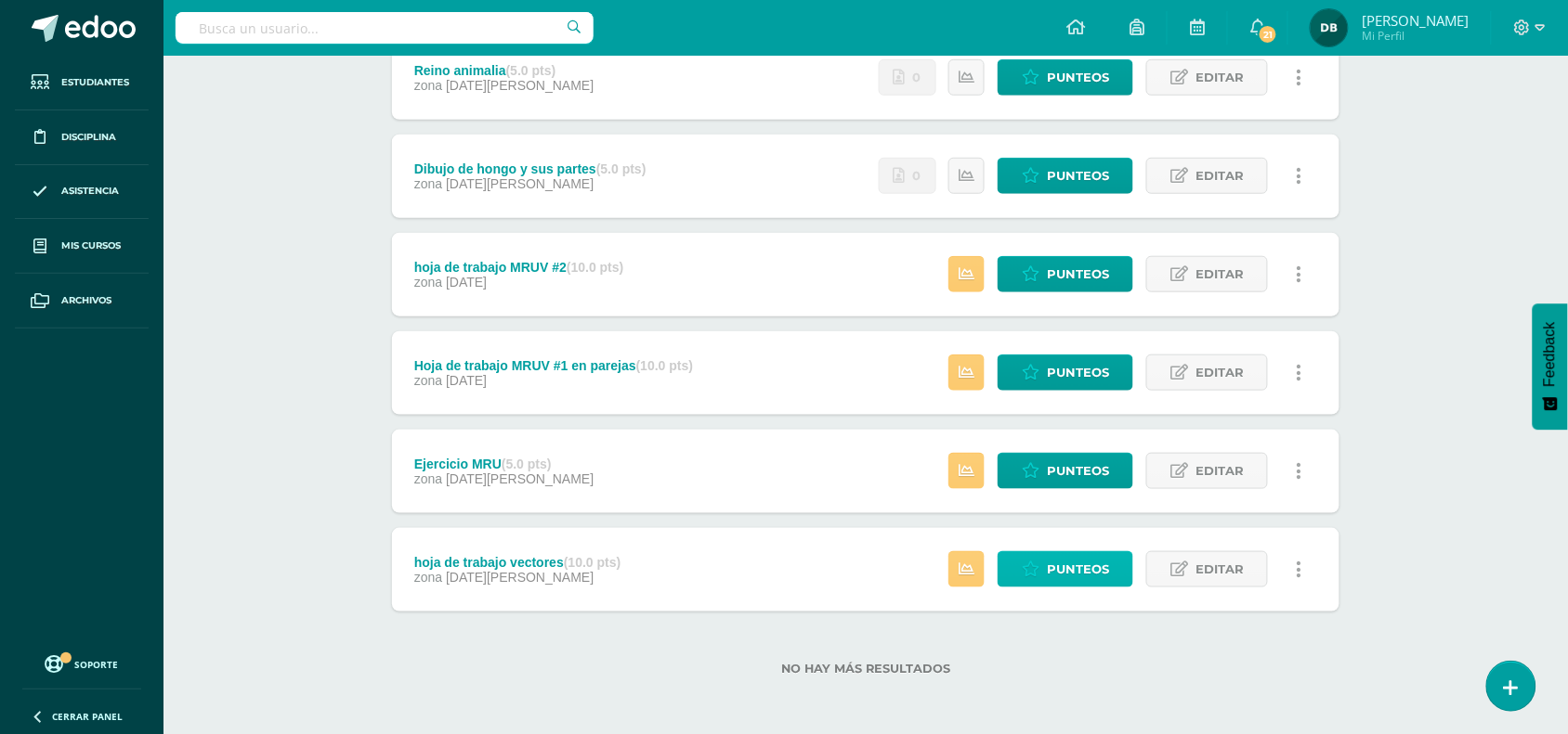
click at [1057, 573] on span "Punteos" at bounding box center [1077, 569] width 63 height 35
